Goal: Check status: Check status

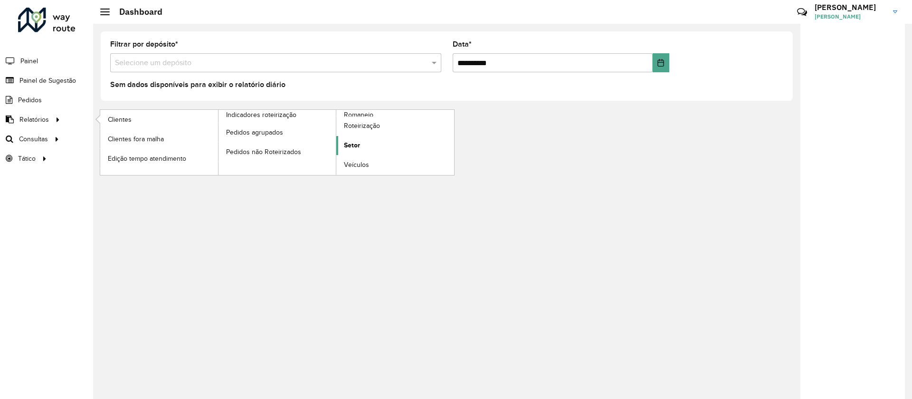
click at [356, 139] on link "Setor" at bounding box center [395, 145] width 118 height 19
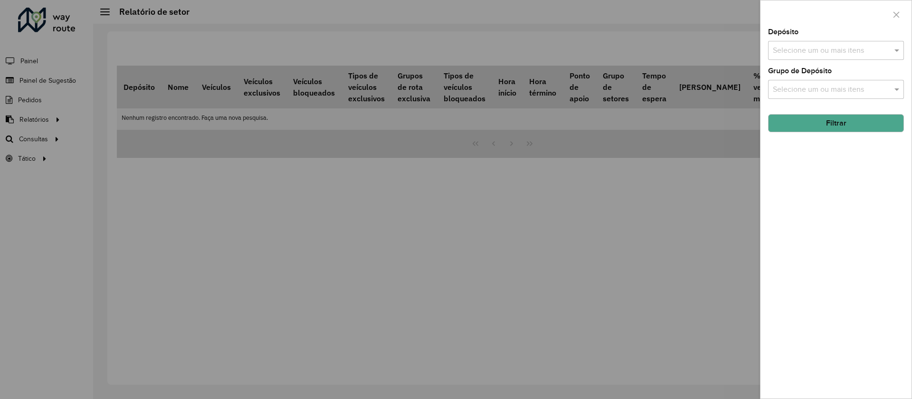
click at [30, 134] on div at bounding box center [456, 199] width 912 height 399
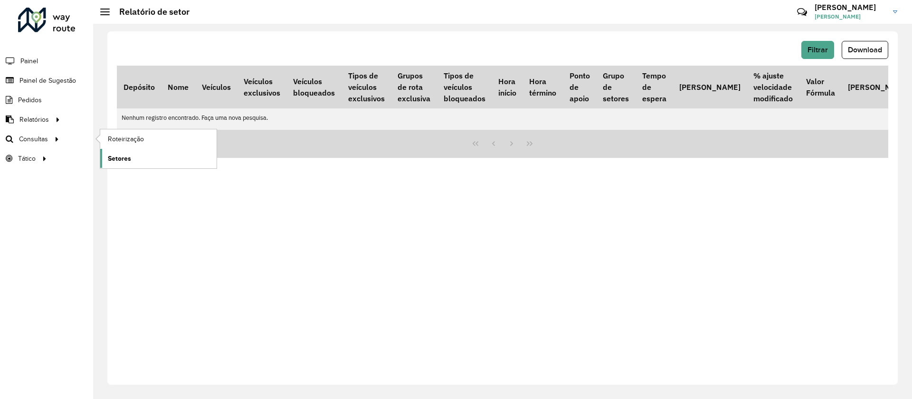
click at [134, 154] on link "Setores" at bounding box center [158, 158] width 116 height 19
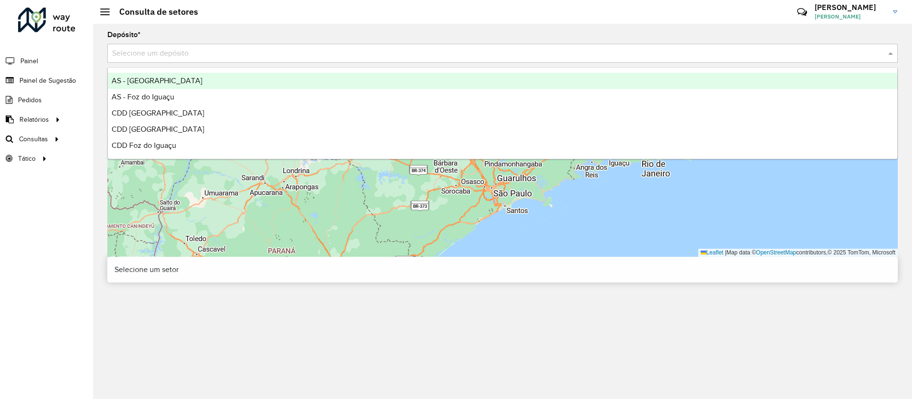
click at [193, 44] on div "Selecione um depósito" at bounding box center [502, 53] width 791 height 19
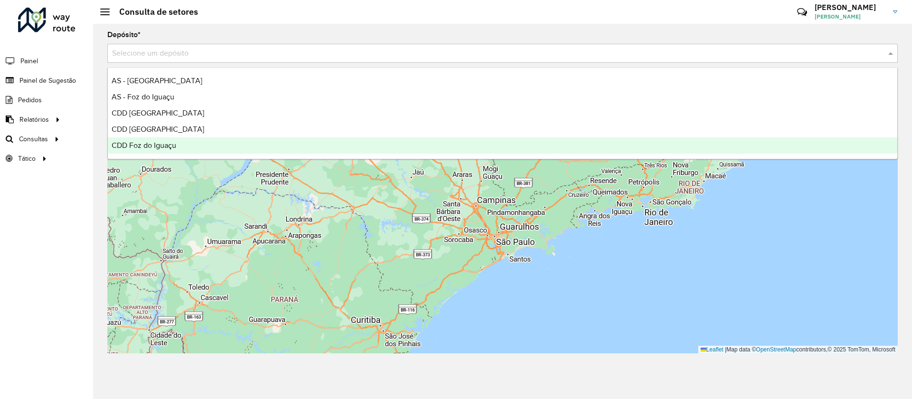
click at [146, 142] on span "CDD Foz do Iguaçu" at bounding box center [144, 145] width 65 height 8
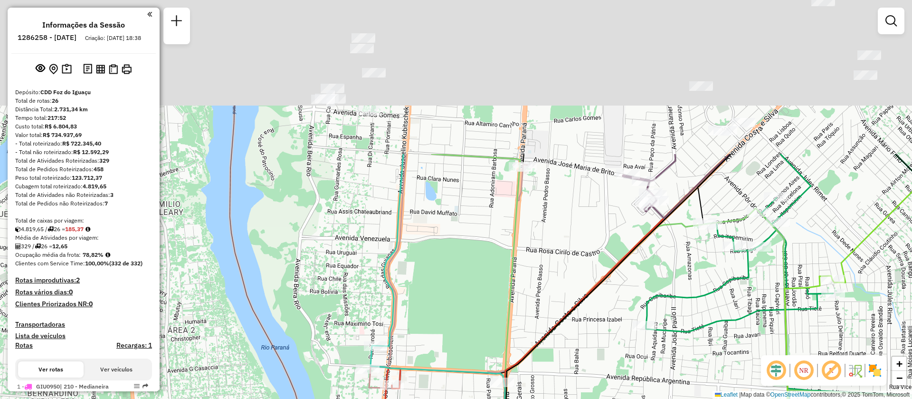
drag, startPoint x: 442, startPoint y: 275, endPoint x: 458, endPoint y: 184, distance: 91.7
click at [443, 307] on div "Janela de atendimento Grade de atendimento Capacidade Transportadoras Veículos …" at bounding box center [456, 199] width 912 height 399
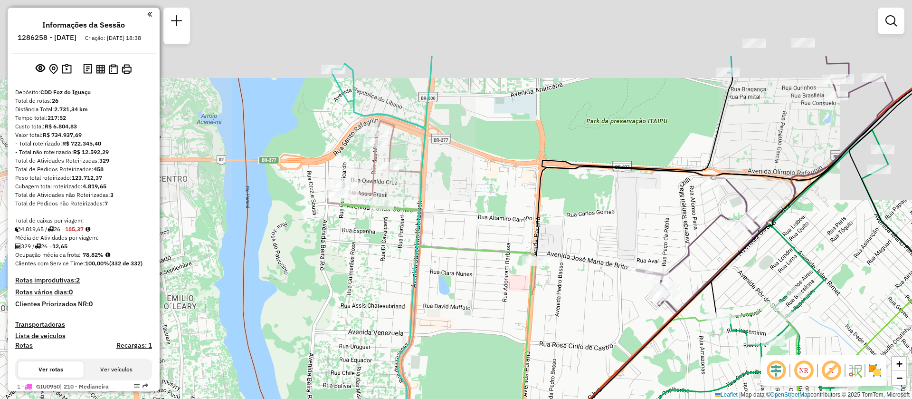
drag, startPoint x: 458, startPoint y: 159, endPoint x: 474, endPoint y: 270, distance: 112.3
click at [474, 270] on icon at bounding box center [667, 295] width 650 height 478
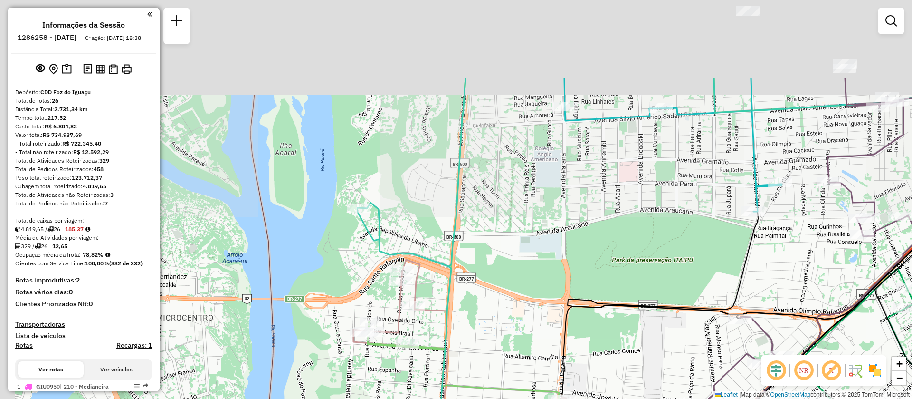
drag, startPoint x: 464, startPoint y: 160, endPoint x: 475, endPoint y: 215, distance: 56.1
click at [473, 213] on div "Janela de atendimento Grade de atendimento Capacidade Transportadoras Veículos …" at bounding box center [456, 199] width 912 height 399
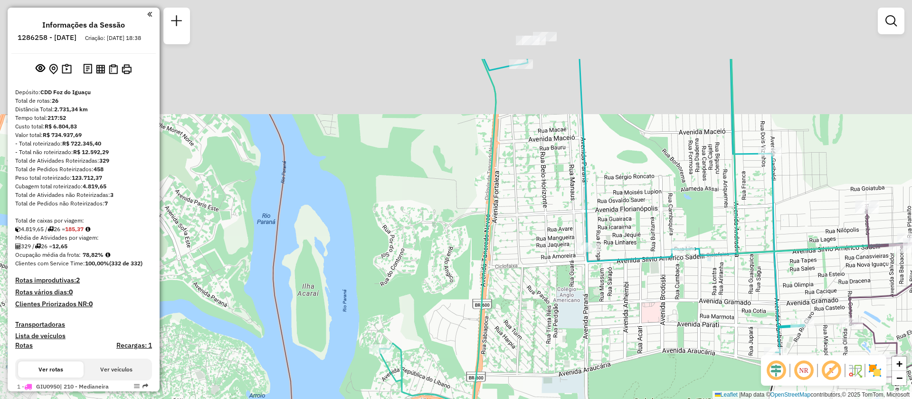
drag, startPoint x: 454, startPoint y: 128, endPoint x: 457, endPoint y: 226, distance: 97.9
click at [469, 301] on div "Janela de atendimento Grade de atendimento Capacidade Transportadoras Veículos …" at bounding box center [456, 199] width 912 height 399
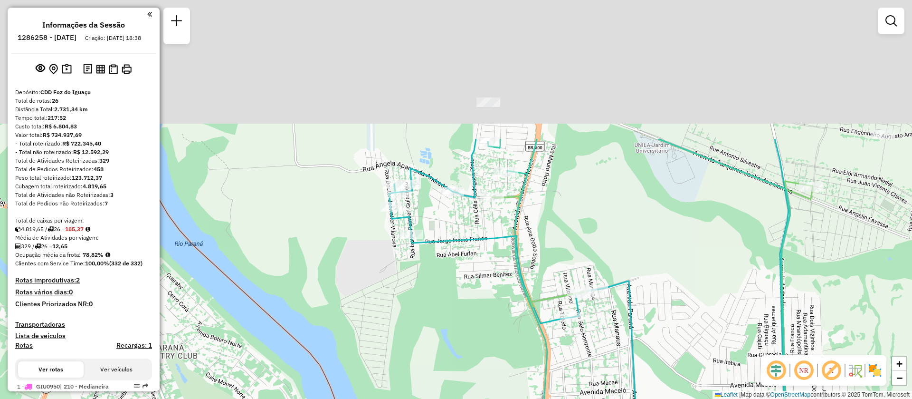
drag, startPoint x: 440, startPoint y: 145, endPoint x: 487, endPoint y: 309, distance: 170.7
click at [491, 328] on div "Janela de atendimento Grade de atendimento Capacidade Transportadoras Veículos …" at bounding box center [456, 199] width 912 height 399
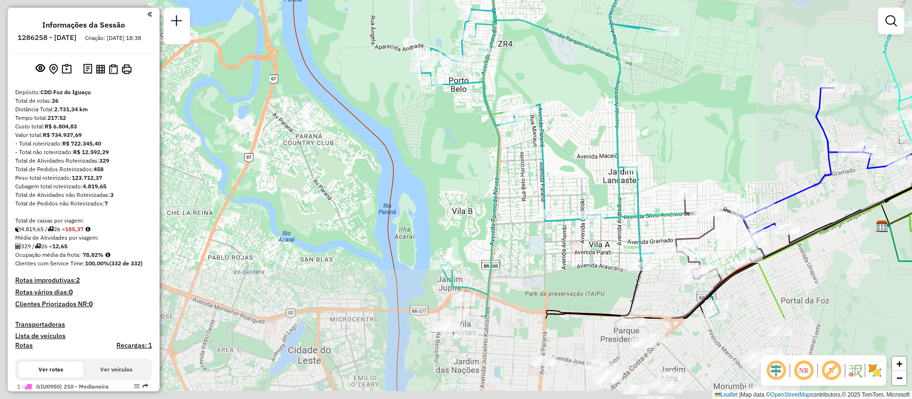
drag, startPoint x: 434, startPoint y: 254, endPoint x: 492, endPoint y: 0, distance: 259.7
click at [491, 0] on html "Aguarde... Pop-up bloqueado! Seu navegador bloqueou automáticamente a abertura …" at bounding box center [456, 199] width 912 height 399
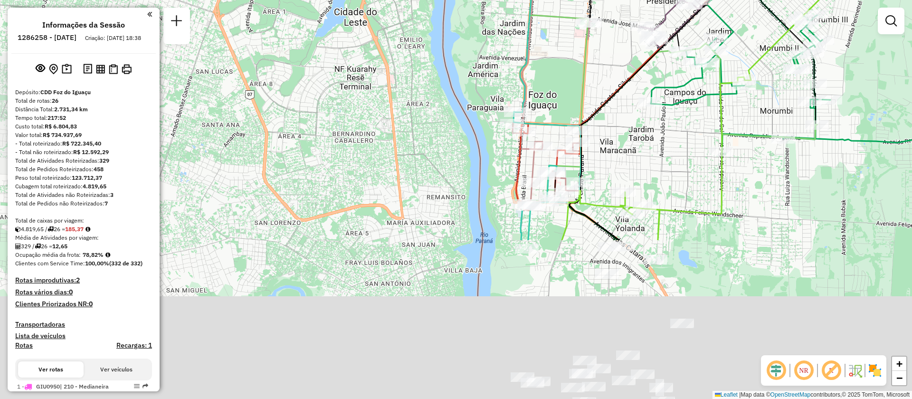
drag, startPoint x: 511, startPoint y: 155, endPoint x: 523, endPoint y: 6, distance: 149.7
click at [523, 6] on div "Rota 12 - Placa RLK0D87 32909320 - NB GASTRONOMIA LTDA Janela de atendimento Gr…" at bounding box center [456, 199] width 912 height 399
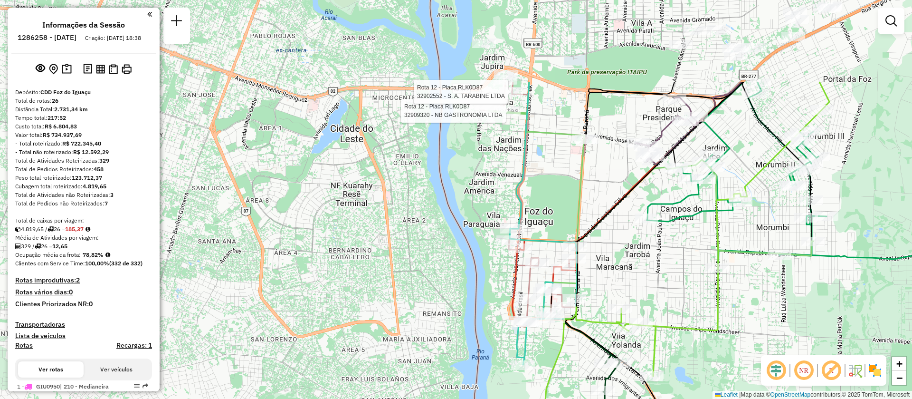
drag, startPoint x: 461, startPoint y: 189, endPoint x: 487, endPoint y: 248, distance: 65.1
click at [461, 207] on div "Rota 12 - Placa RLK0D87 32909320 - NB GASTRONOMIA LTDA Rota 12 - Placa RLK0D87 …" at bounding box center [456, 199] width 912 height 399
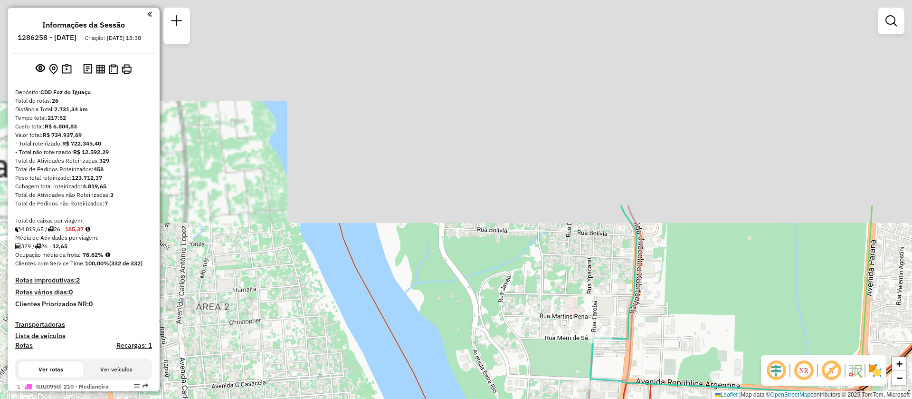
drag, startPoint x: 453, startPoint y: 123, endPoint x: 481, endPoint y: 359, distance: 237.8
click at [481, 359] on div "Rota 12 - Placa RLK0D87 32909320 - NB GASTRONOMIA LTDA Rota 12 - Placa RLK0D87 …" at bounding box center [456, 199] width 912 height 399
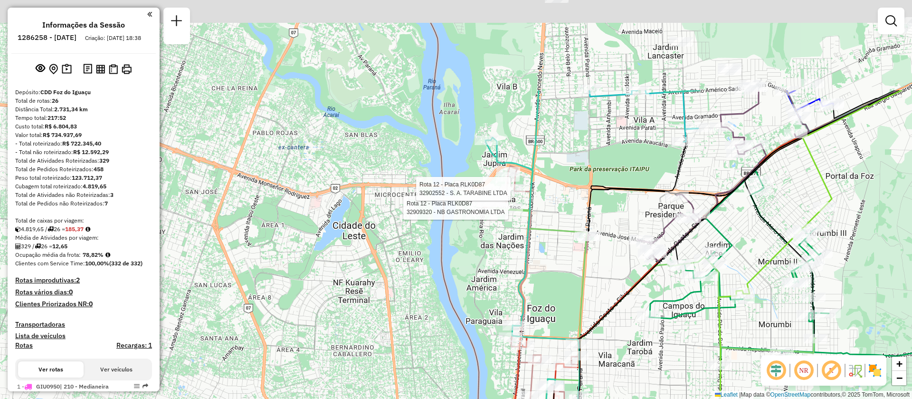
drag, startPoint x: 462, startPoint y: 158, endPoint x: 486, endPoint y: 252, distance: 97.0
click at [485, 252] on div "Rota 12 - Placa RLK0D87 32909320 - NB GASTRONOMIA LTDA Rota 12 - Placa RLK0D87 …" at bounding box center [456, 199] width 912 height 399
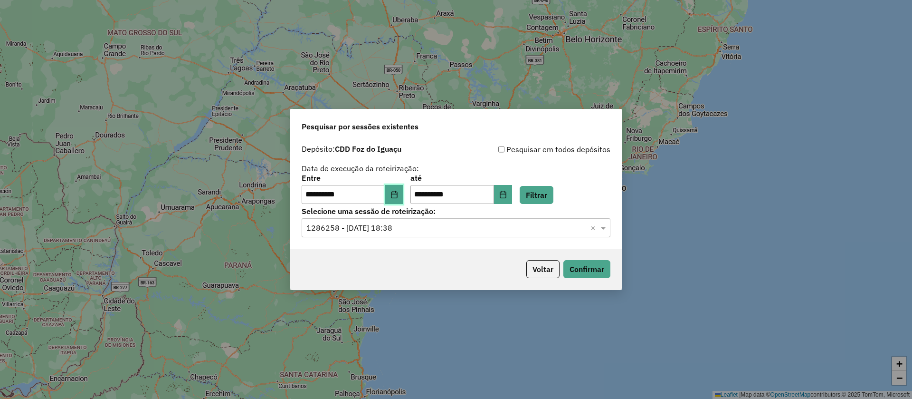
click at [396, 192] on button "Choose Date" at bounding box center [394, 194] width 18 height 19
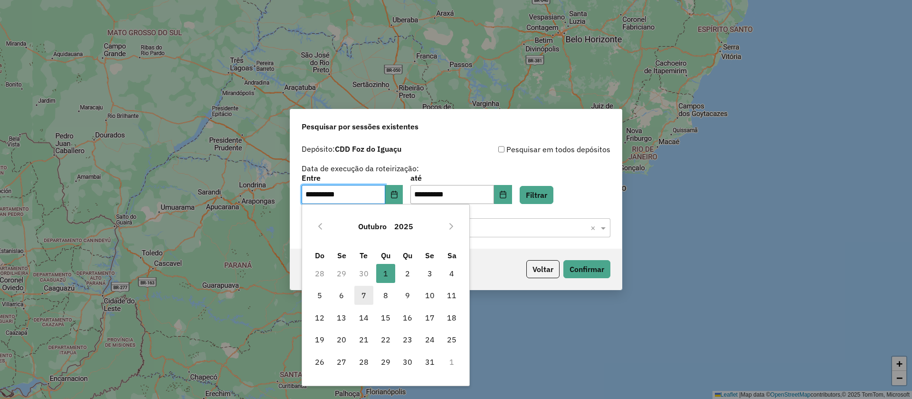
click at [363, 300] on span "7" at bounding box center [363, 295] width 19 height 19
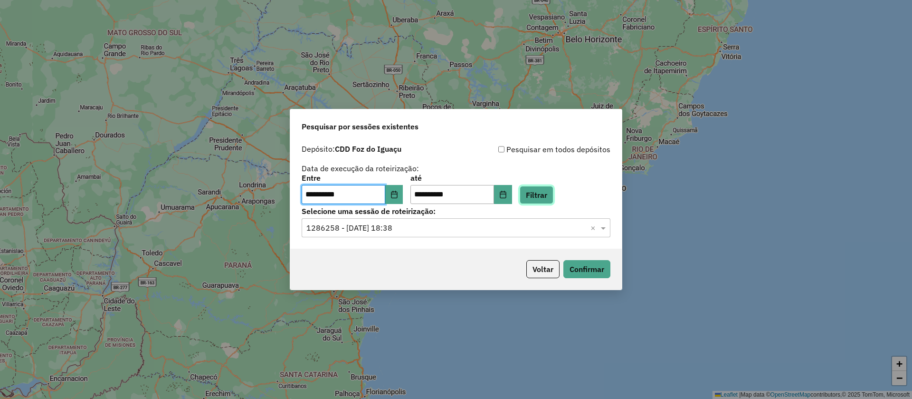
drag, startPoint x: 537, startPoint y: 196, endPoint x: 525, endPoint y: 202, distance: 14.2
click at [538, 196] on button "Filtrar" at bounding box center [537, 195] width 34 height 18
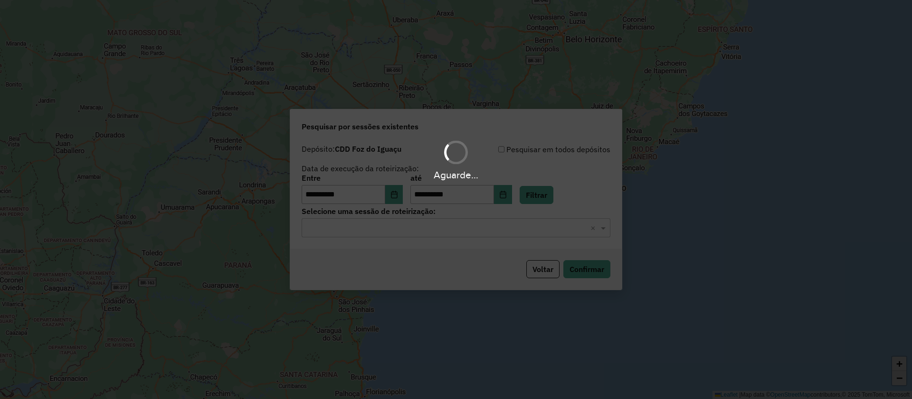
click at [420, 233] on div "Aguarde..." at bounding box center [456, 199] width 912 height 399
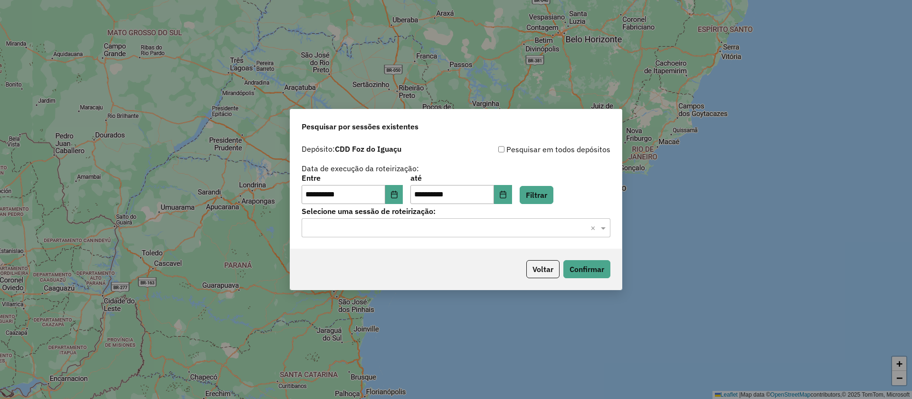
click at [420, 234] on div "Selecione uma sessão × ×" at bounding box center [456, 227] width 309 height 19
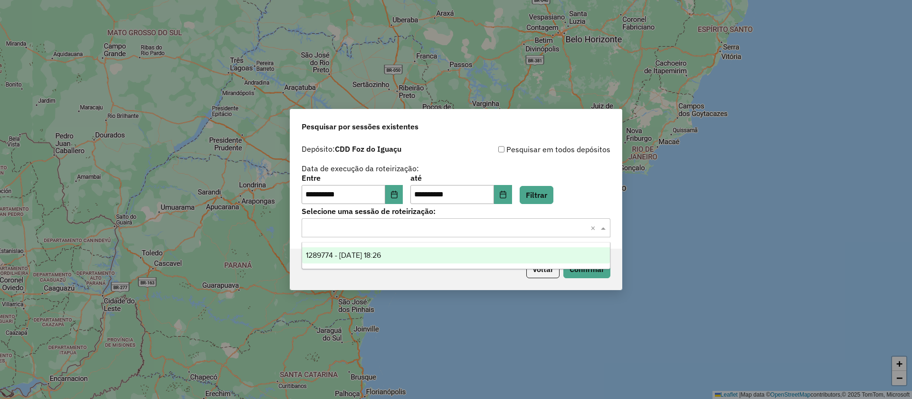
click at [414, 257] on div "1289774 - [DATE] 18:26" at bounding box center [456, 255] width 308 height 16
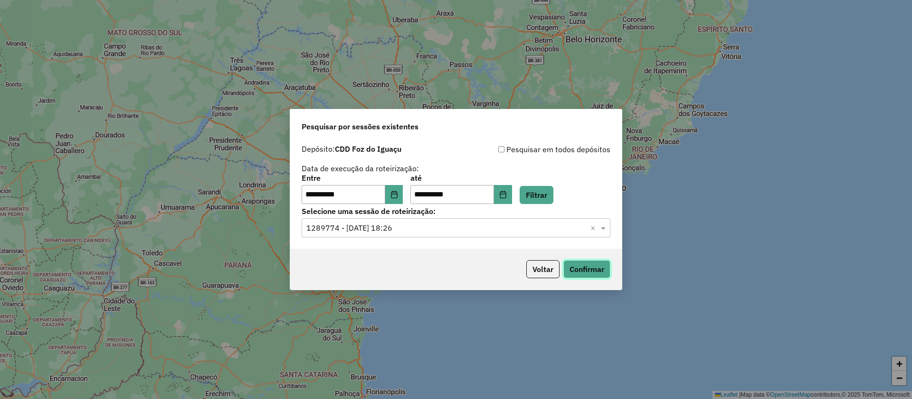
click at [569, 266] on button "Confirmar" at bounding box center [587, 269] width 47 height 18
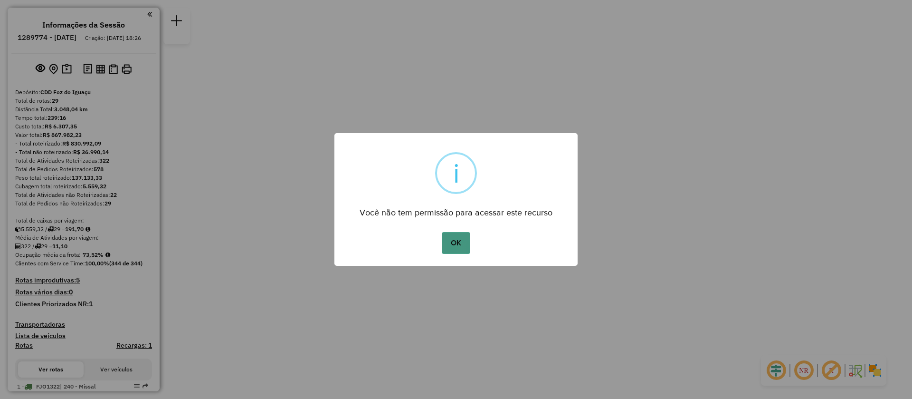
drag, startPoint x: 451, startPoint y: 238, endPoint x: 447, endPoint y: 233, distance: 6.7
click at [451, 234] on button "OK" at bounding box center [456, 243] width 28 height 22
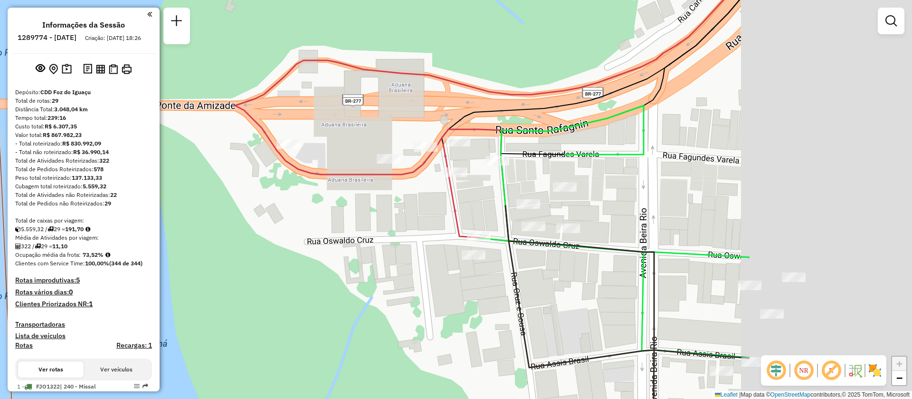
drag, startPoint x: 622, startPoint y: 238, endPoint x: 330, endPoint y: 235, distance: 292.7
click at [313, 239] on div "Janela de atendimento Grade de atendimento Capacidade Transportadoras Veículos …" at bounding box center [456, 199] width 912 height 399
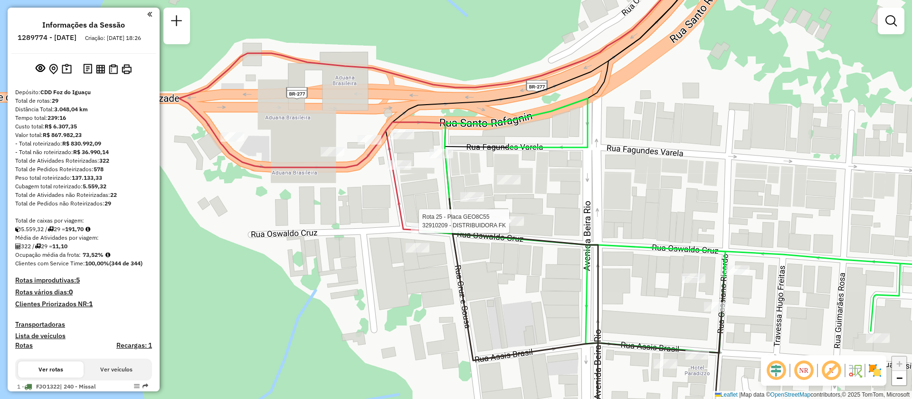
select select "**********"
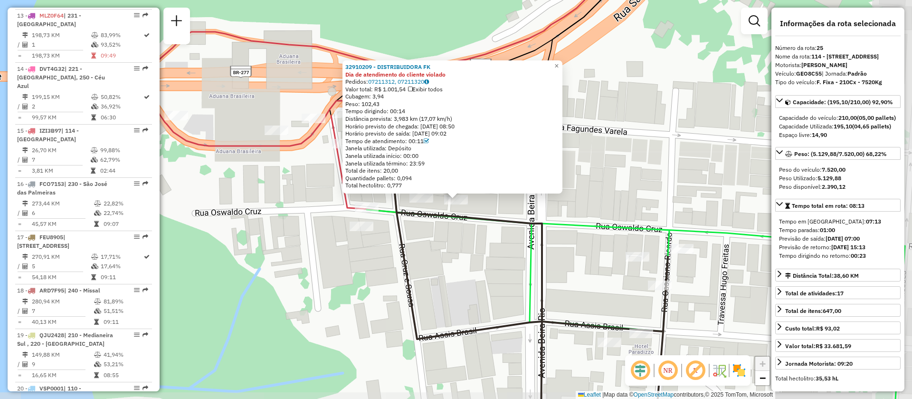
scroll to position [1710, 0]
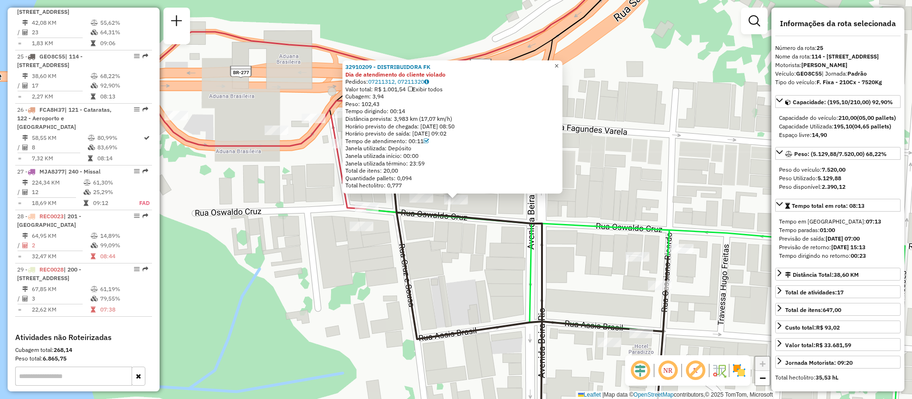
click at [559, 62] on span "×" at bounding box center [556, 66] width 4 height 8
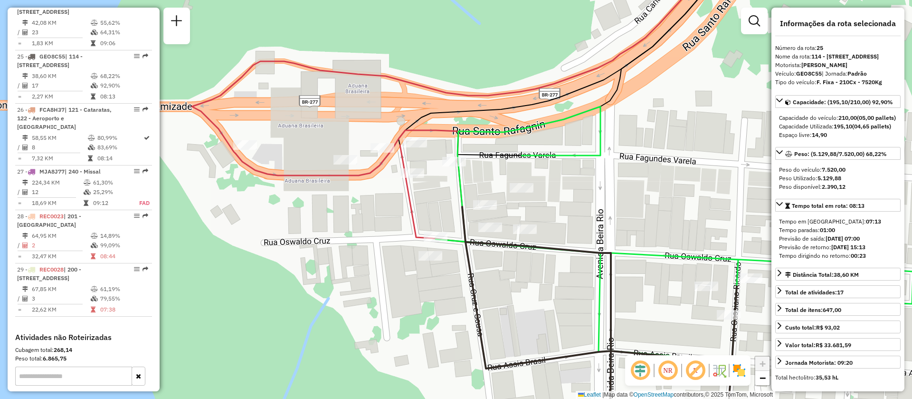
drag, startPoint x: 348, startPoint y: 178, endPoint x: 478, endPoint y: 225, distance: 137.5
click at [478, 225] on div "Janela de atendimento Grade de atendimento Capacidade Transportadoras Veículos …" at bounding box center [456, 199] width 912 height 399
